Goal: Task Accomplishment & Management: Complete application form

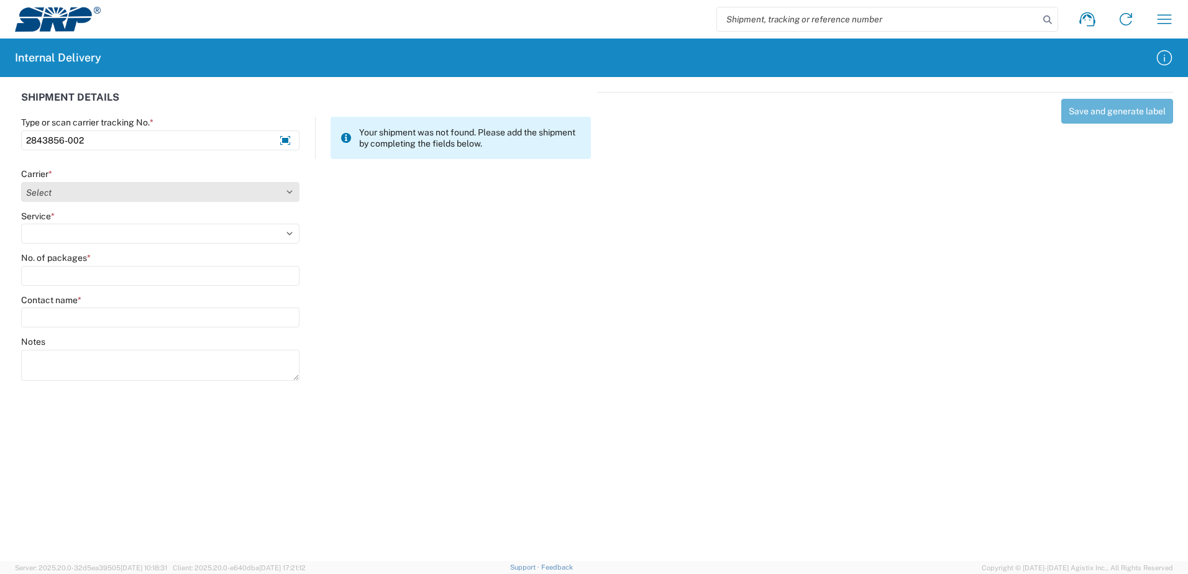
type input "2843856-002"
click at [288, 190] on select "Select Amazon Logistics ATI Trucking BC Dimerco Logistics Empire Southwest FedE…" at bounding box center [160, 192] width 278 height 20
select select "18714"
click at [21, 182] on select "Select Amazon Logistics ATI Trucking BC Dimerco Logistics Empire Southwest FedE…" at bounding box center [160, 192] width 278 height 20
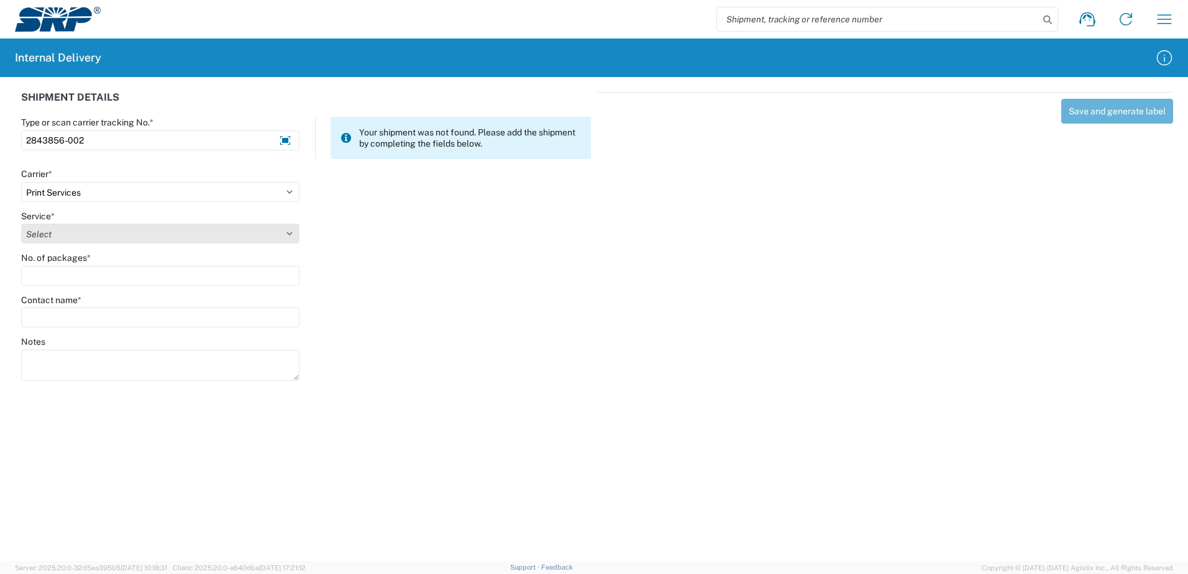
click at [289, 234] on select "Select Ground Inter-office" at bounding box center [160, 234] width 278 height 20
select select "35764"
click at [21, 224] on select "Select Ground Inter-office" at bounding box center [160, 234] width 278 height 20
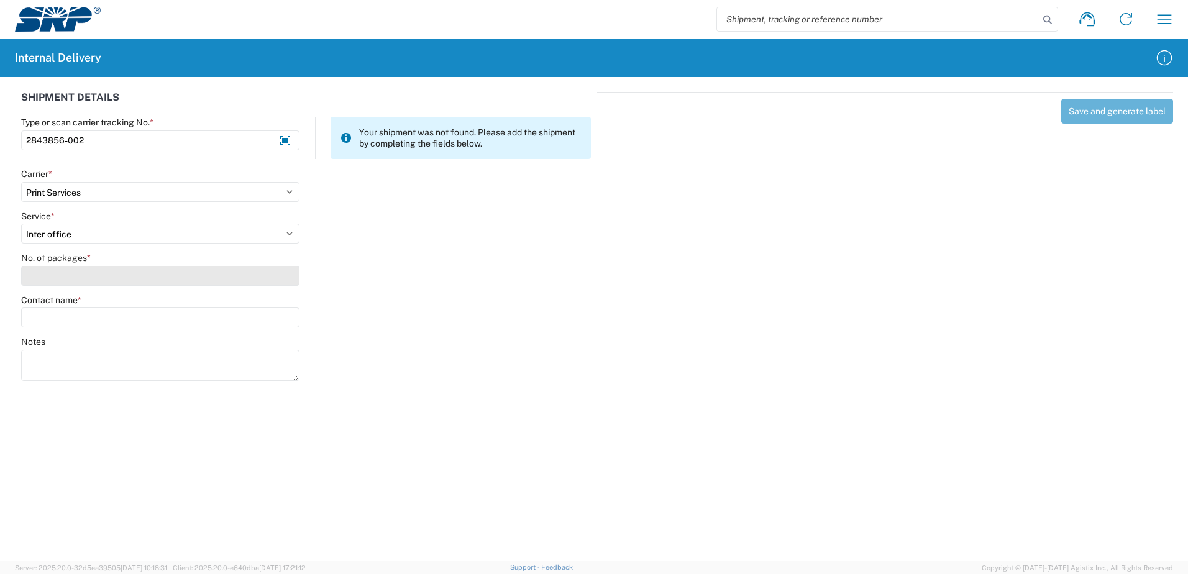
click at [281, 280] on input "No. of packages *" at bounding box center [160, 276] width 278 height 20
type input "2"
click at [267, 321] on input "Contact name *" at bounding box center [160, 317] width 278 height 20
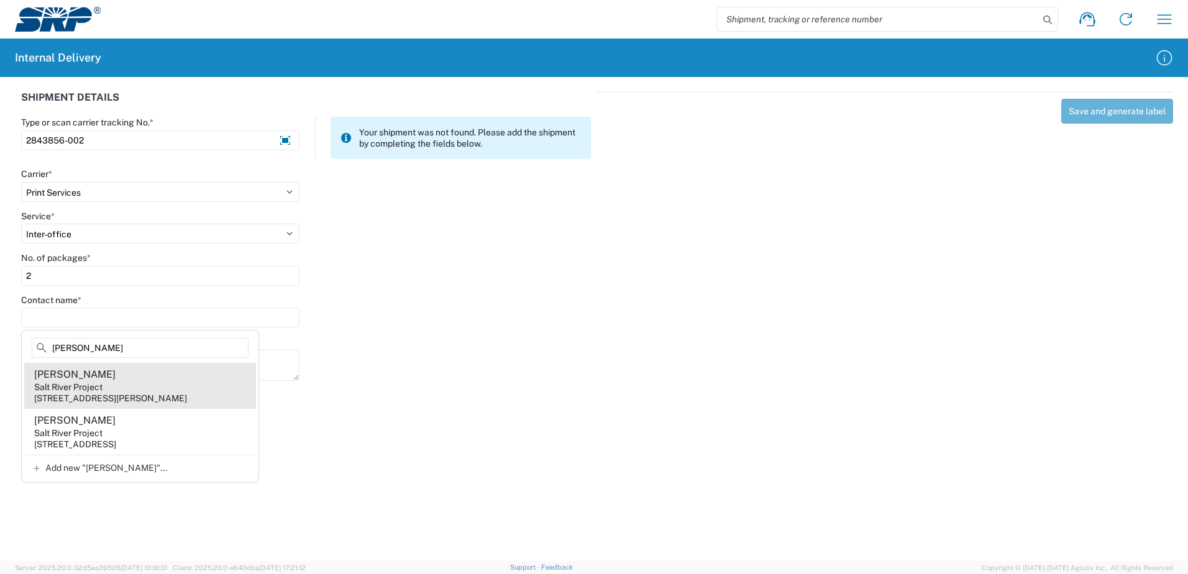
type input "Drennon"
click at [130, 385] on agx-address-suggestion-item "Josh Drennon Salt River Project 221 N 79th Ave, WVS203, Tolleson, AZ, 85353, US" at bounding box center [140, 386] width 232 height 46
type input "Josh Drennon"
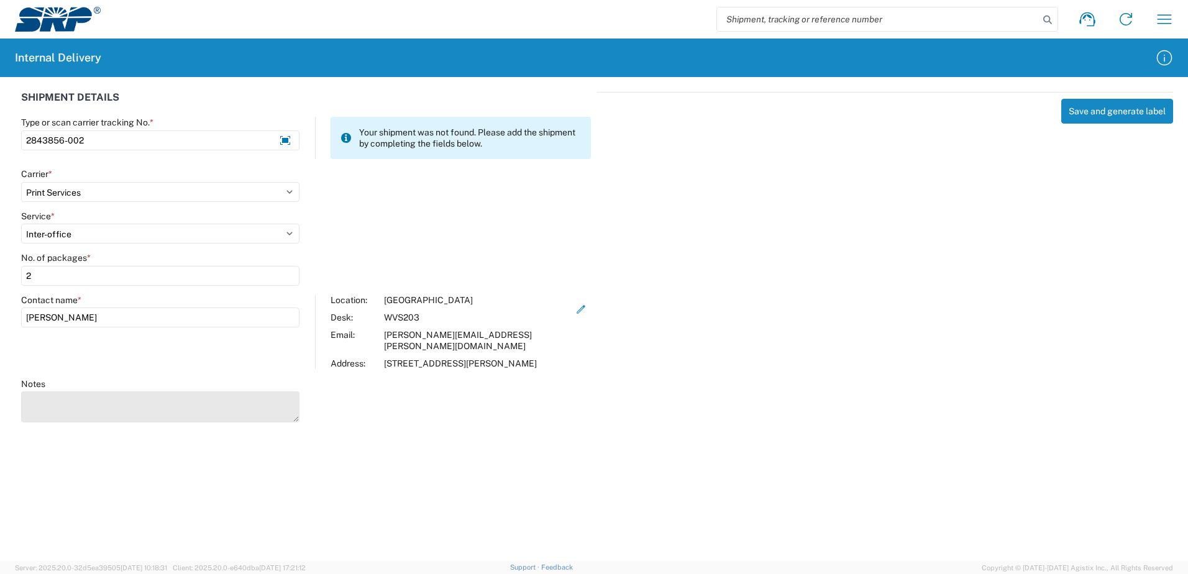
click at [116, 391] on textarea "Notes" at bounding box center [160, 406] width 278 height 31
type textarea "Forklift Log Book and Sticker."
click at [1104, 114] on button "Save and generate label" at bounding box center [1117, 111] width 112 height 25
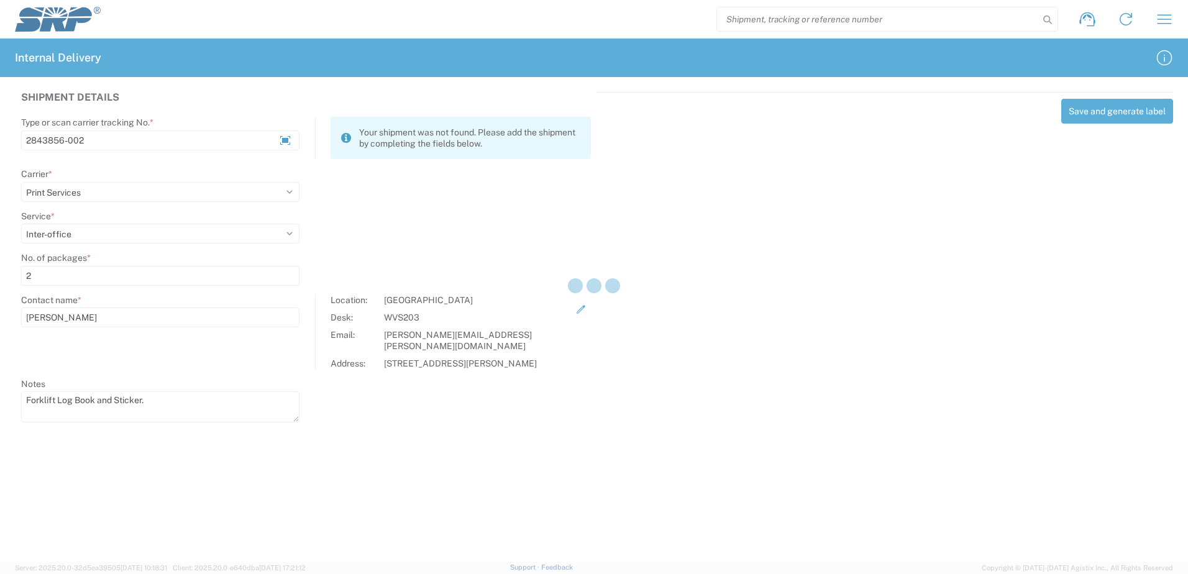
select select
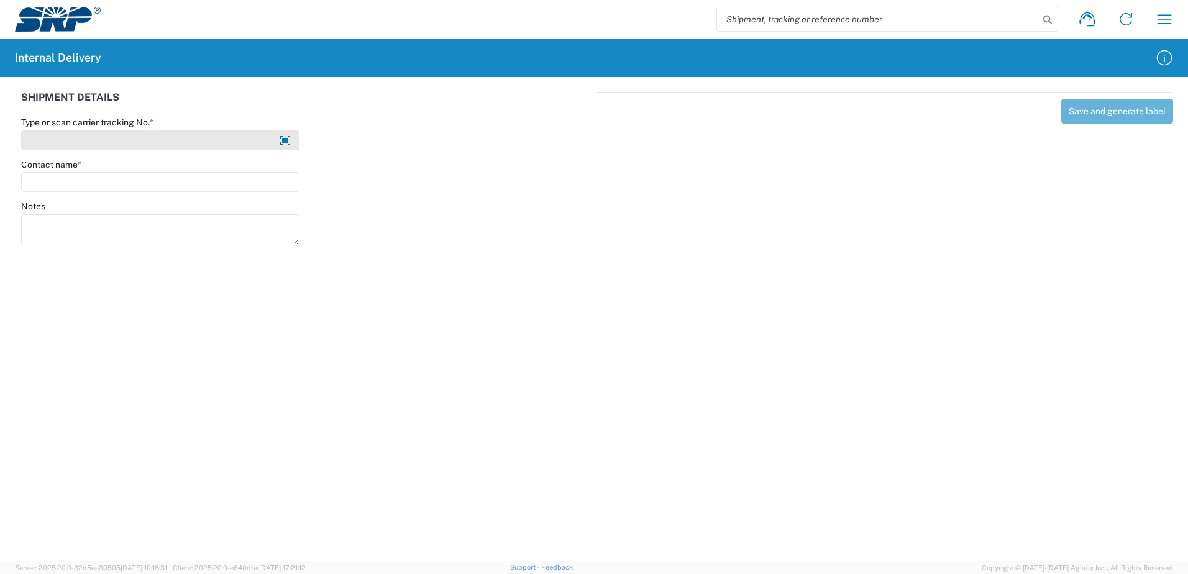
click at [127, 141] on input "Type or scan carrier tracking No. *" at bounding box center [160, 140] width 278 height 20
type input "2828351-002"
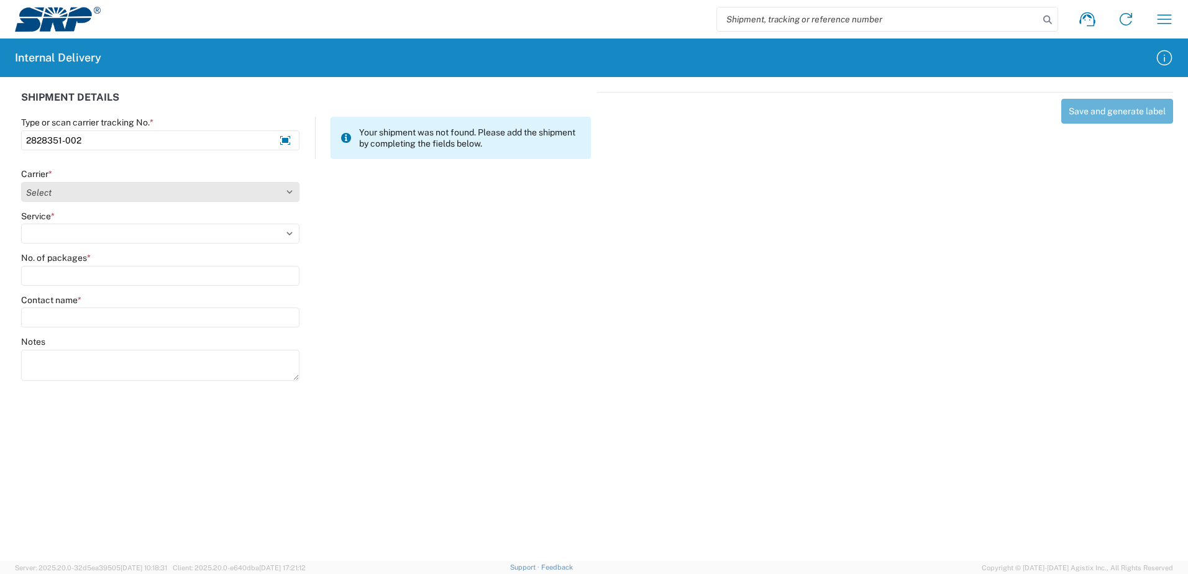
click at [76, 193] on select "Select Amazon Logistics ATI Trucking BC Dimerco Logistics Empire Southwest FedE…" at bounding box center [160, 192] width 278 height 20
select select "18714"
click at [21, 182] on select "Select Amazon Logistics ATI Trucking BC Dimerco Logistics Empire Southwest FedE…" at bounding box center [160, 192] width 278 height 20
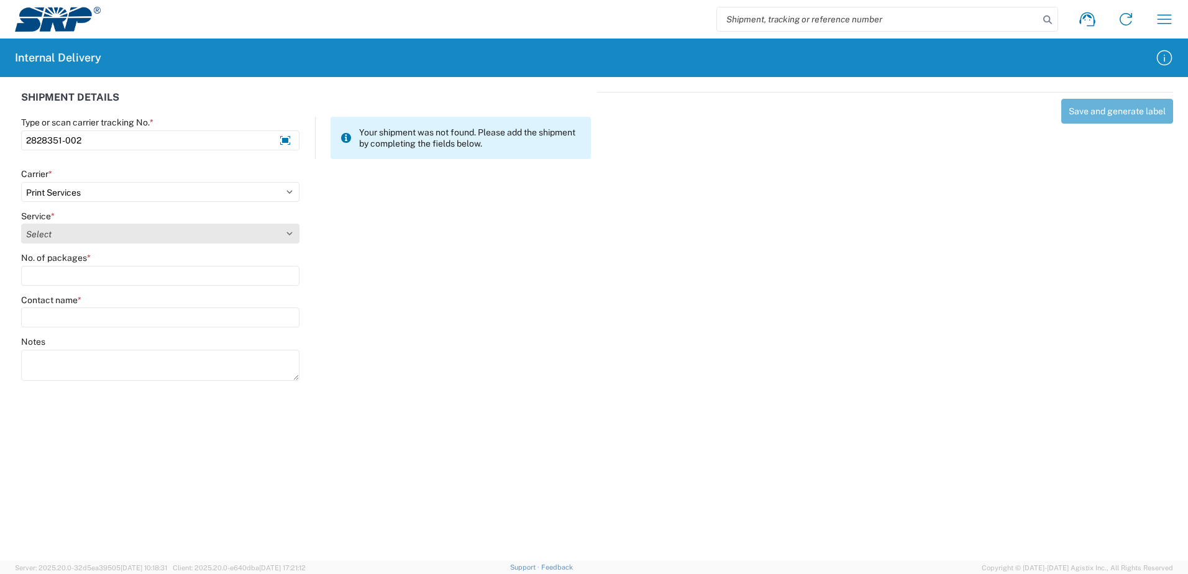
click at [64, 232] on select "Select Ground Inter-office" at bounding box center [160, 234] width 278 height 20
select select "35764"
click at [21, 224] on select "Select Ground Inter-office" at bounding box center [160, 234] width 278 height 20
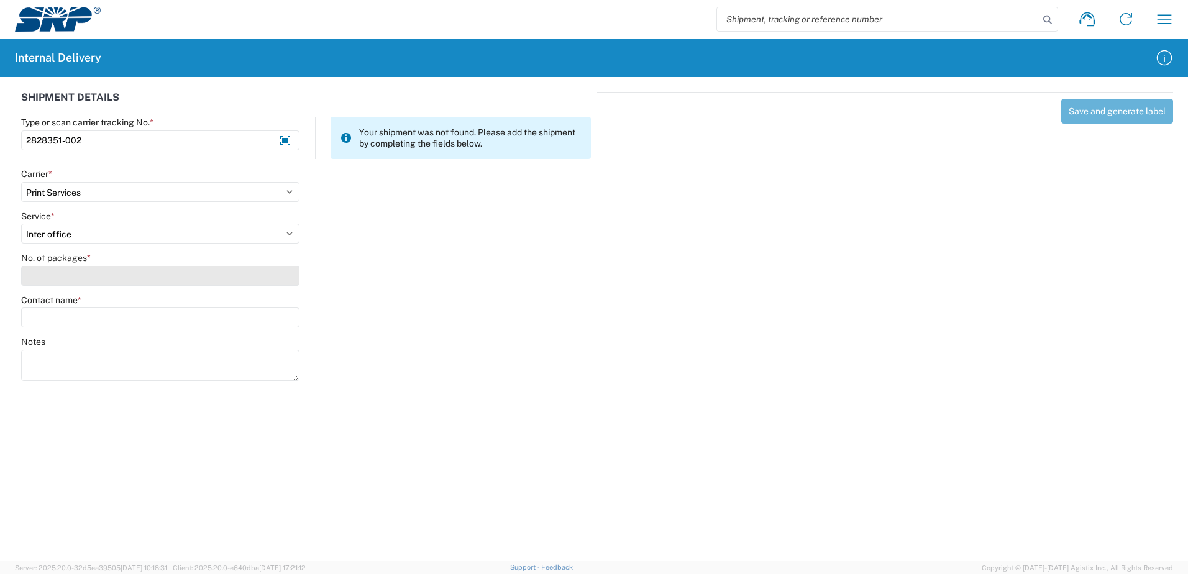
click at [58, 279] on input "No. of packages *" at bounding box center [160, 276] width 278 height 20
type input "1"
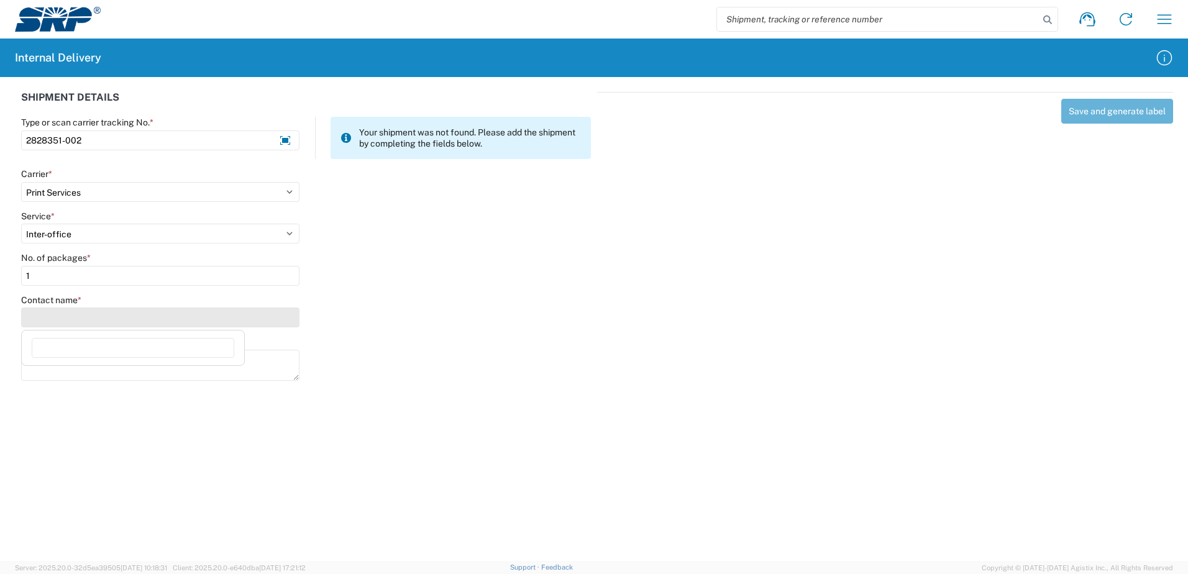
click at [64, 319] on input "Contact name *" at bounding box center [160, 317] width 278 height 20
type input "j"
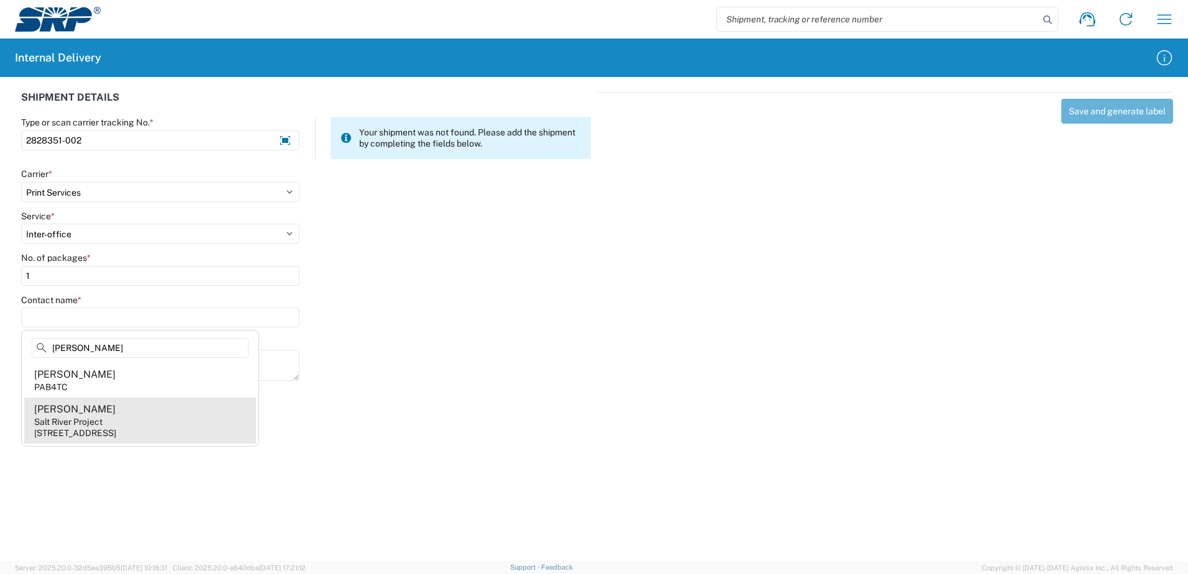
type input "Jess Bock"
click at [69, 426] on div "Salt River Project" at bounding box center [68, 421] width 68 height 11
type input "Jess Bock"
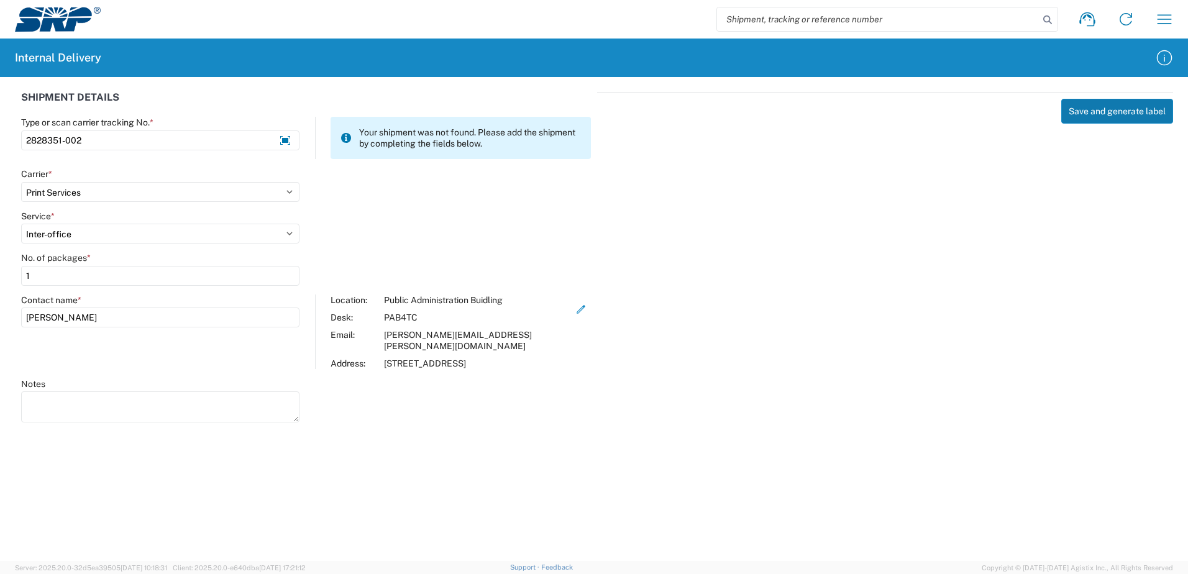
click at [1096, 121] on button "Save and generate label" at bounding box center [1117, 111] width 112 height 25
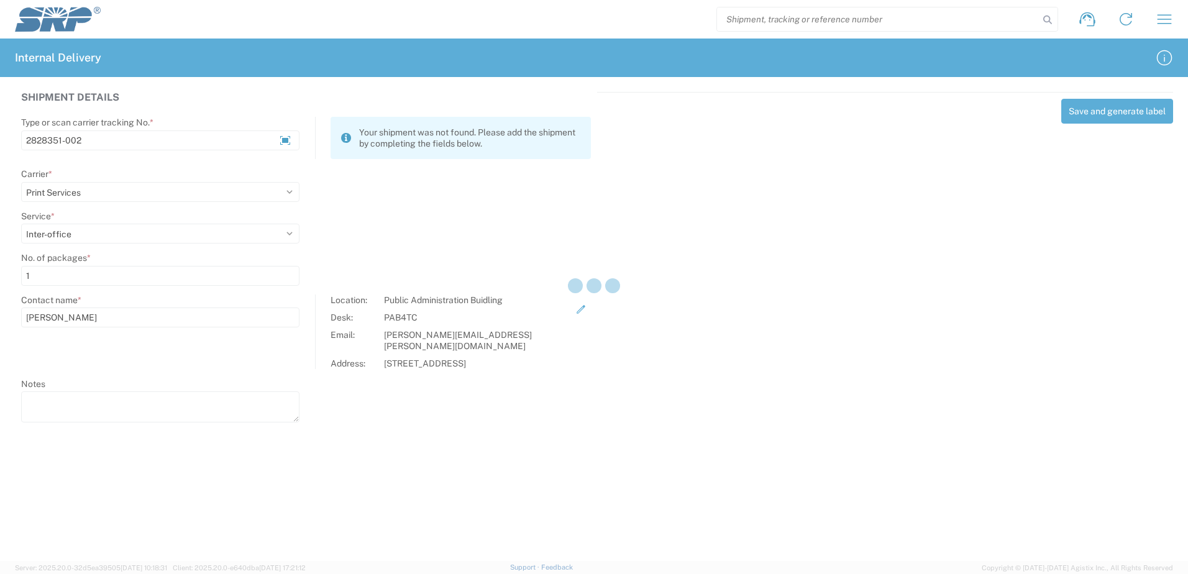
select select
